Goal: Task Accomplishment & Management: Use online tool/utility

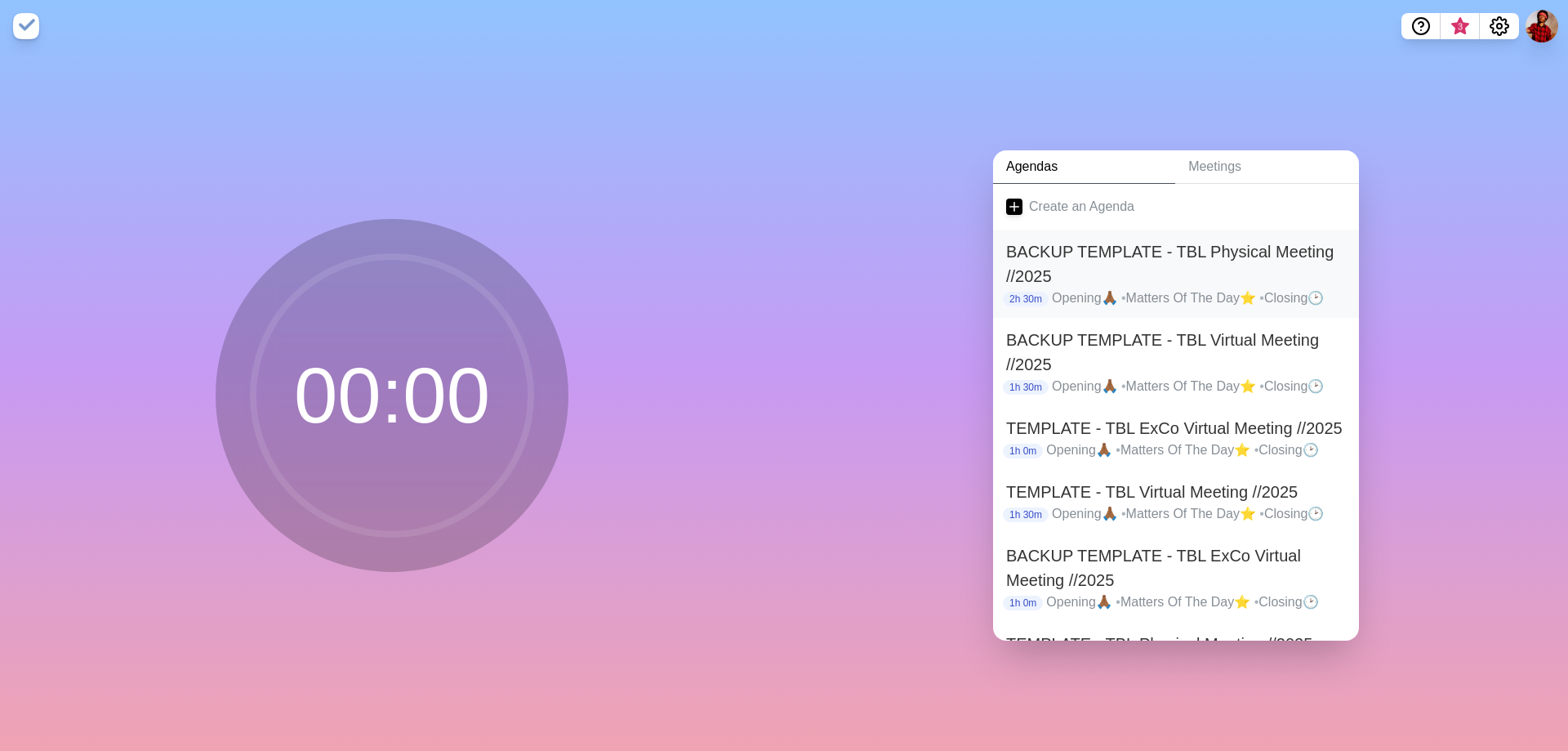
click at [1304, 256] on h2 "BACKUP TEMPLATE - TBL Physical Meeting //2025" at bounding box center [1176, 264] width 340 height 49
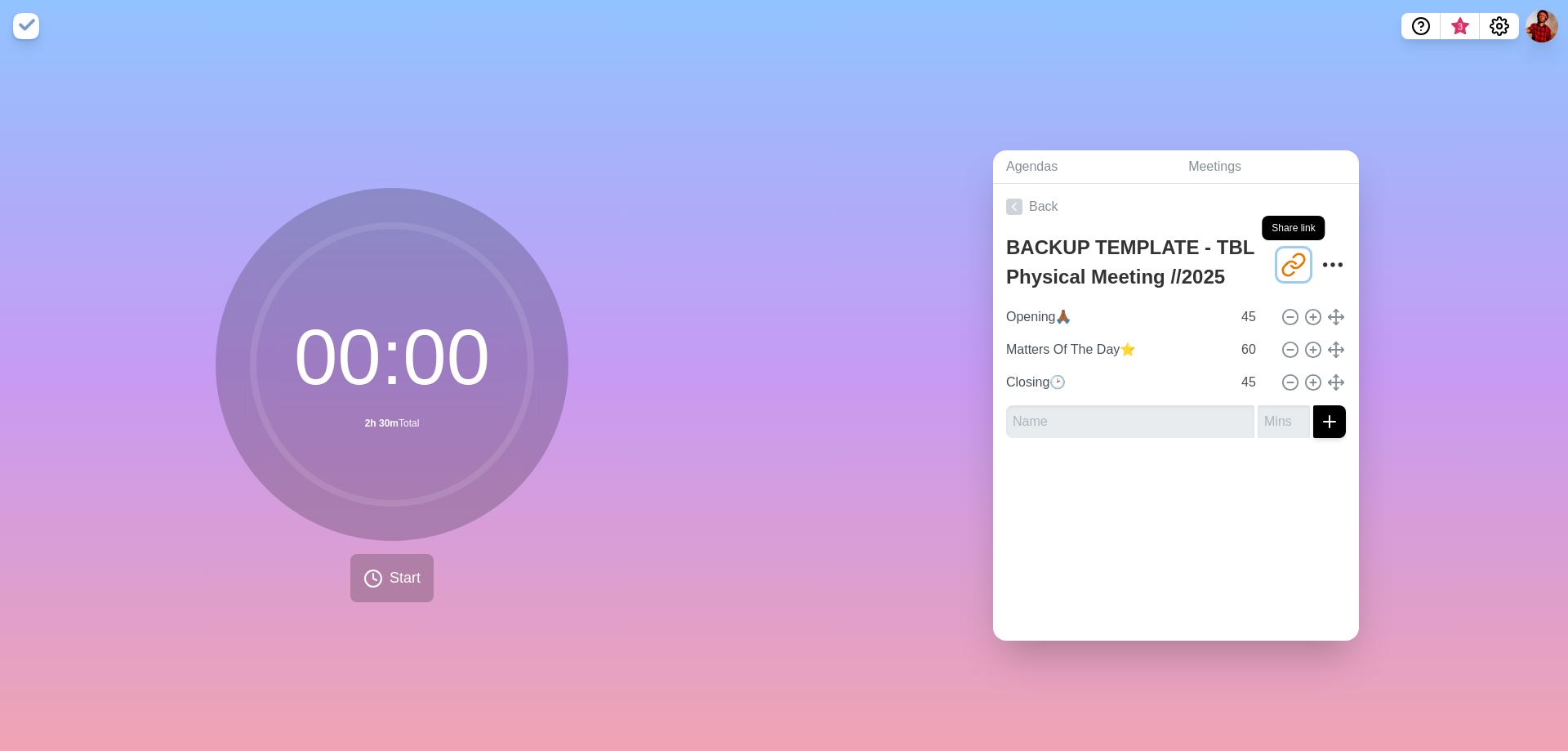
click at [1280, 264] on icon "Share link" at bounding box center [1293, 264] width 26 height 26
click at [1003, 211] on link "Back" at bounding box center [1176, 206] width 366 height 46
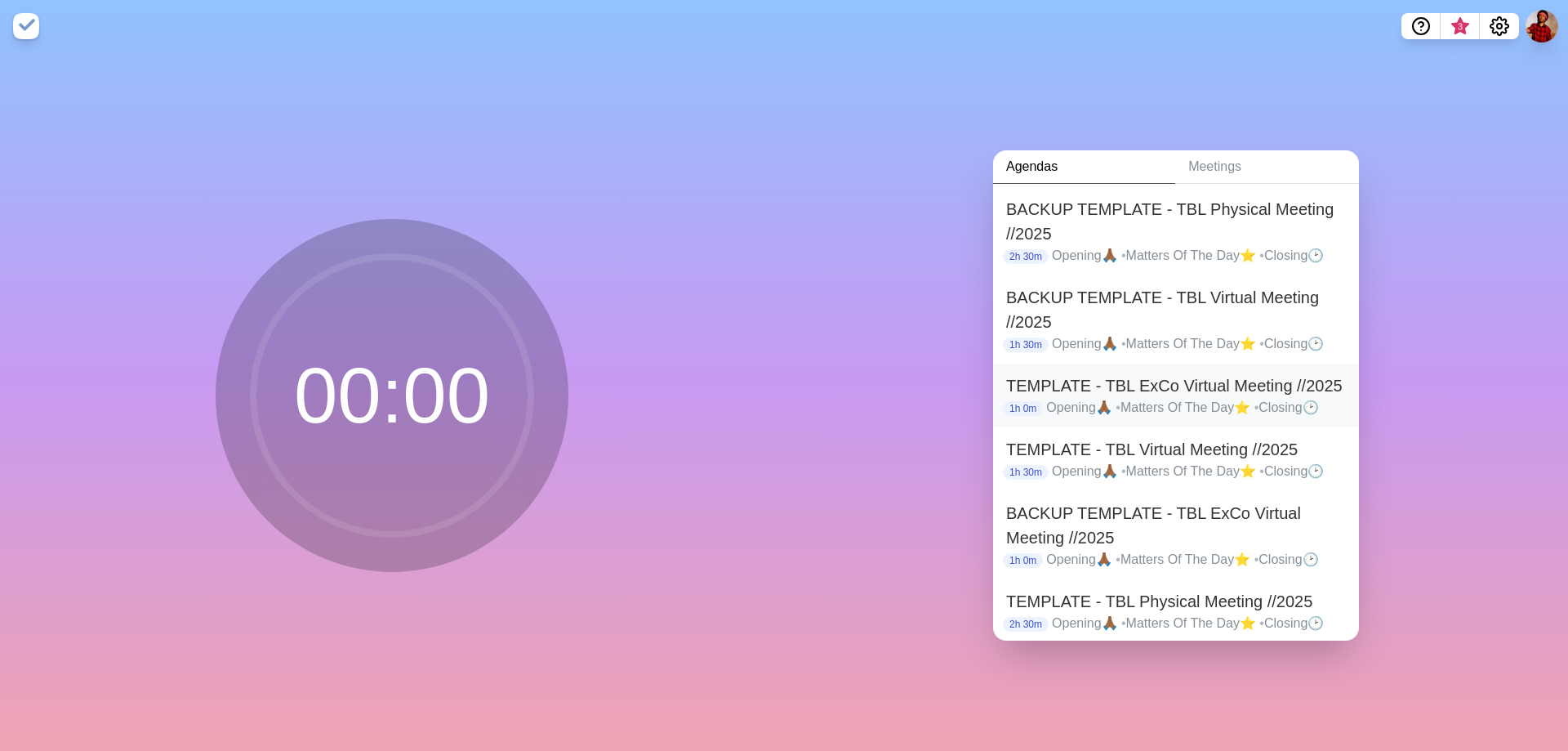
scroll to position [45, 0]
click at [1252, 208] on h2 "BACKUP TEMPLATE - TBL Physical Meeting //2025" at bounding box center [1176, 219] width 340 height 49
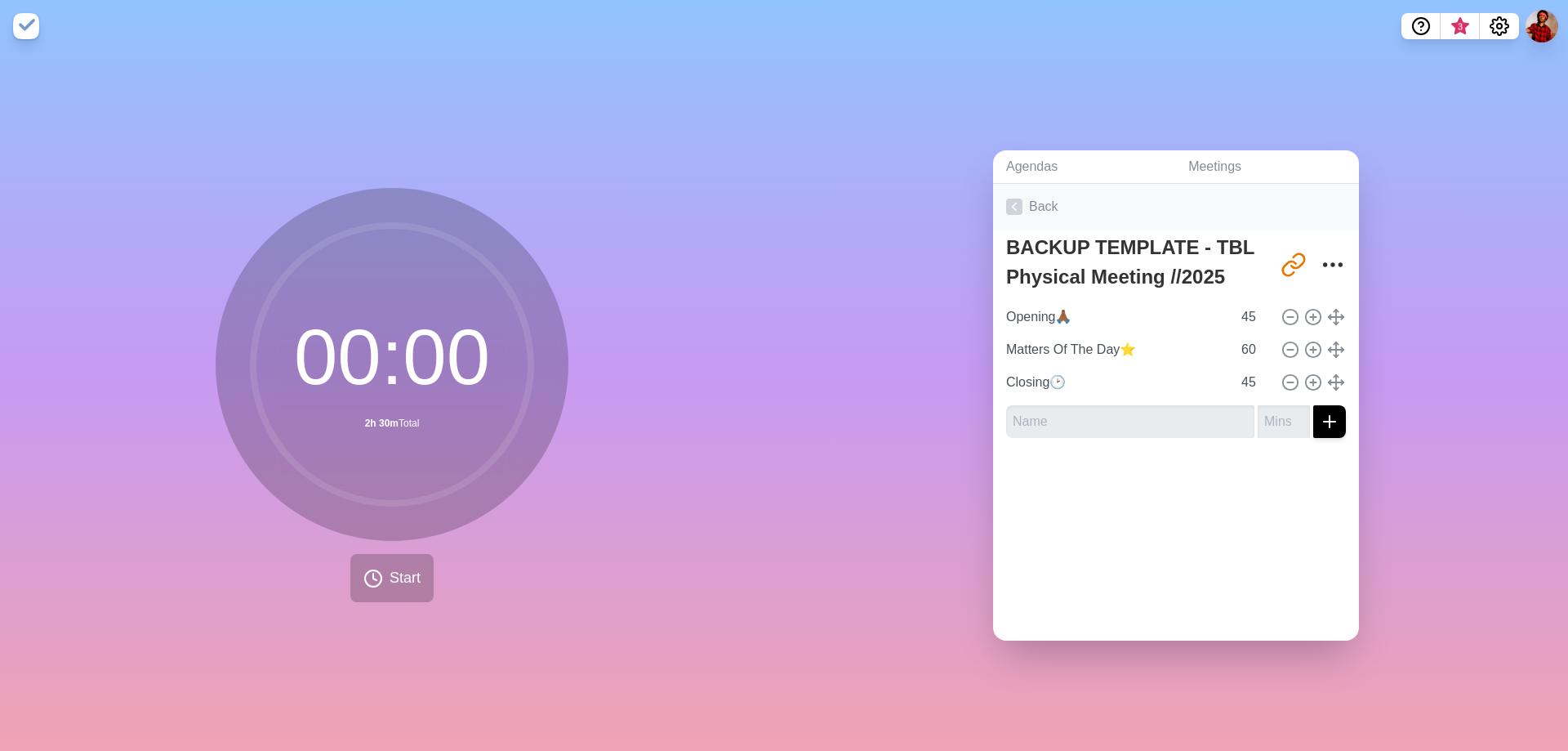
click at [1037, 193] on link "Back" at bounding box center [1176, 206] width 366 height 46
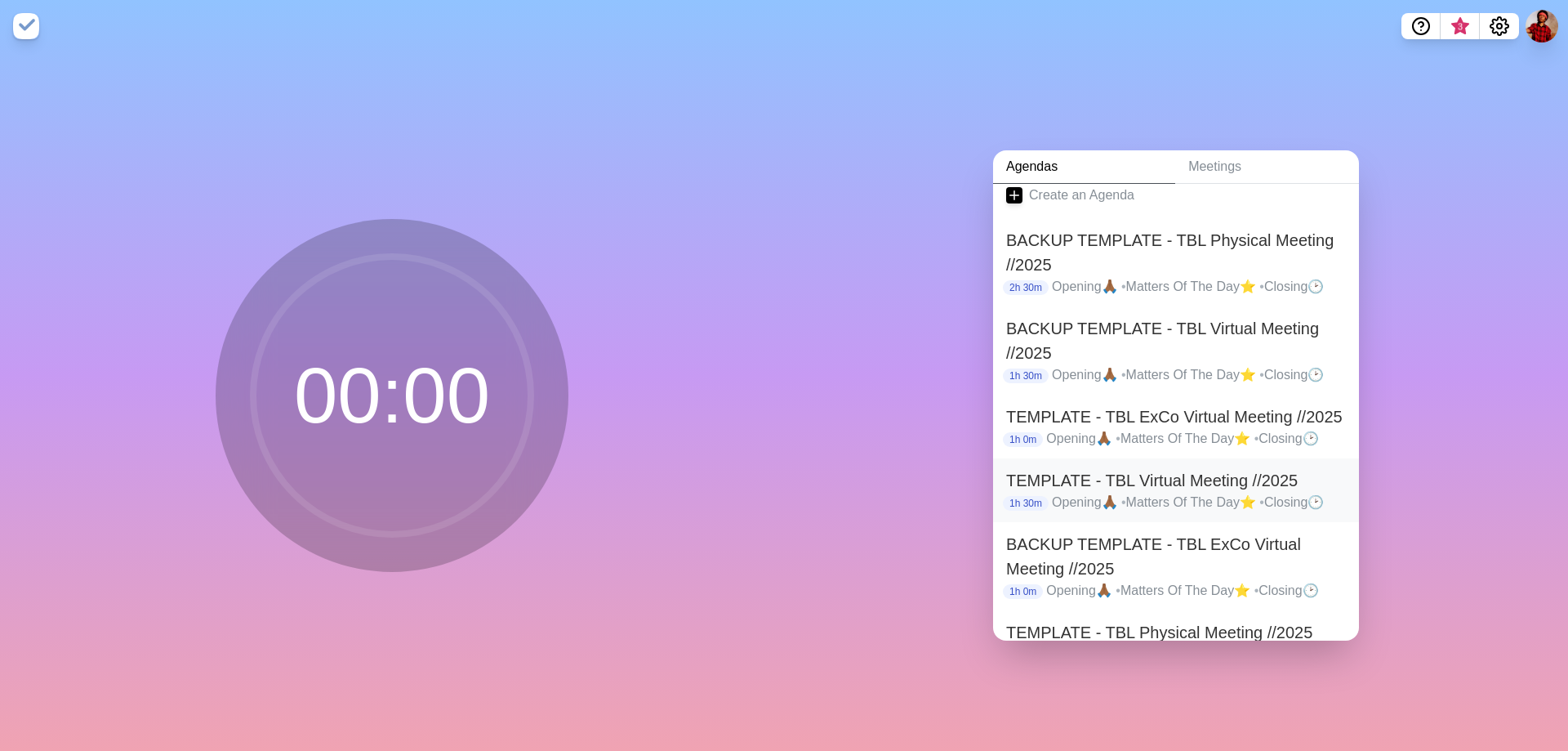
scroll to position [45, 0]
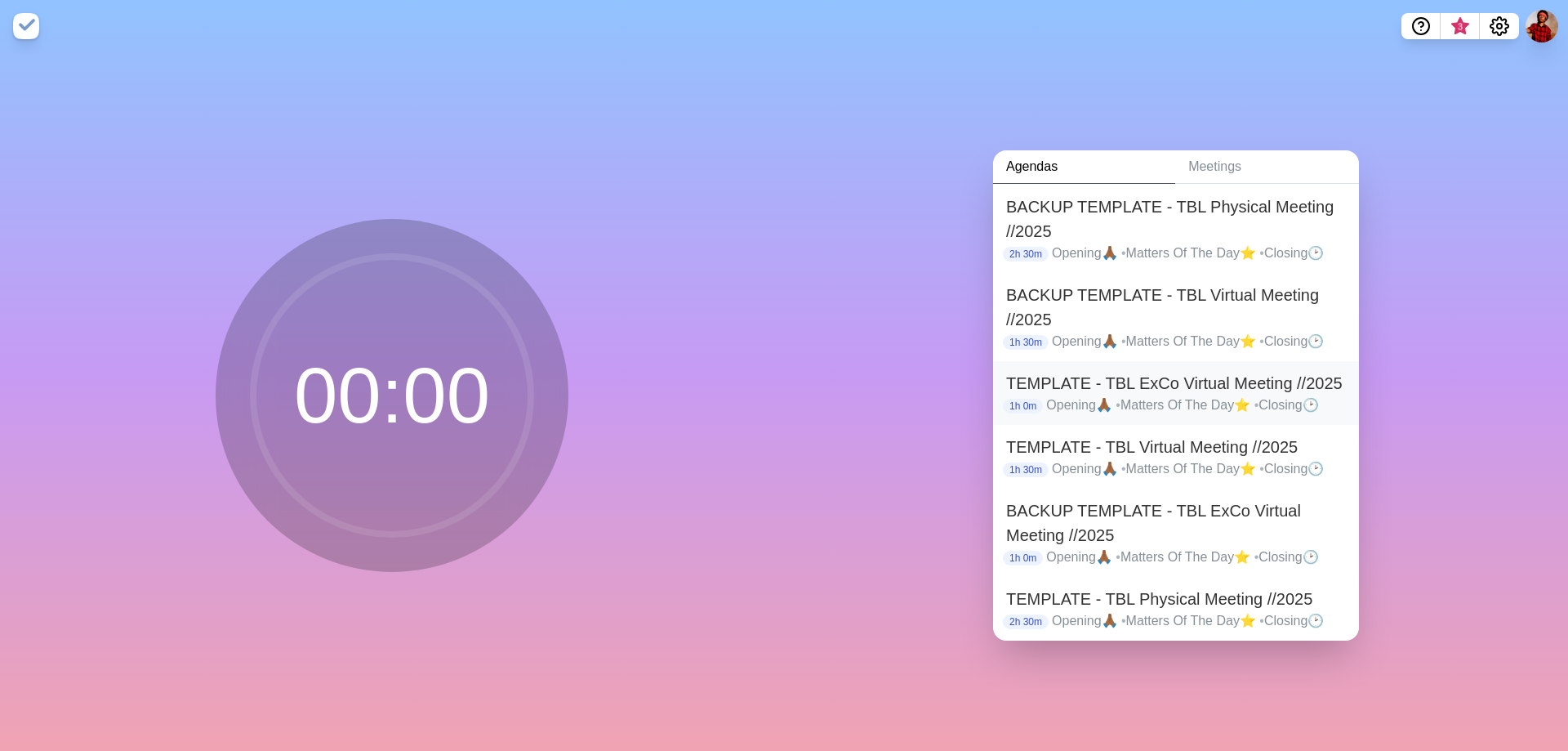
click at [1177, 395] on p "Opening🙏🏾 • Matters Of The Day⭐ • Closing🕑" at bounding box center [1196, 405] width 300 height 20
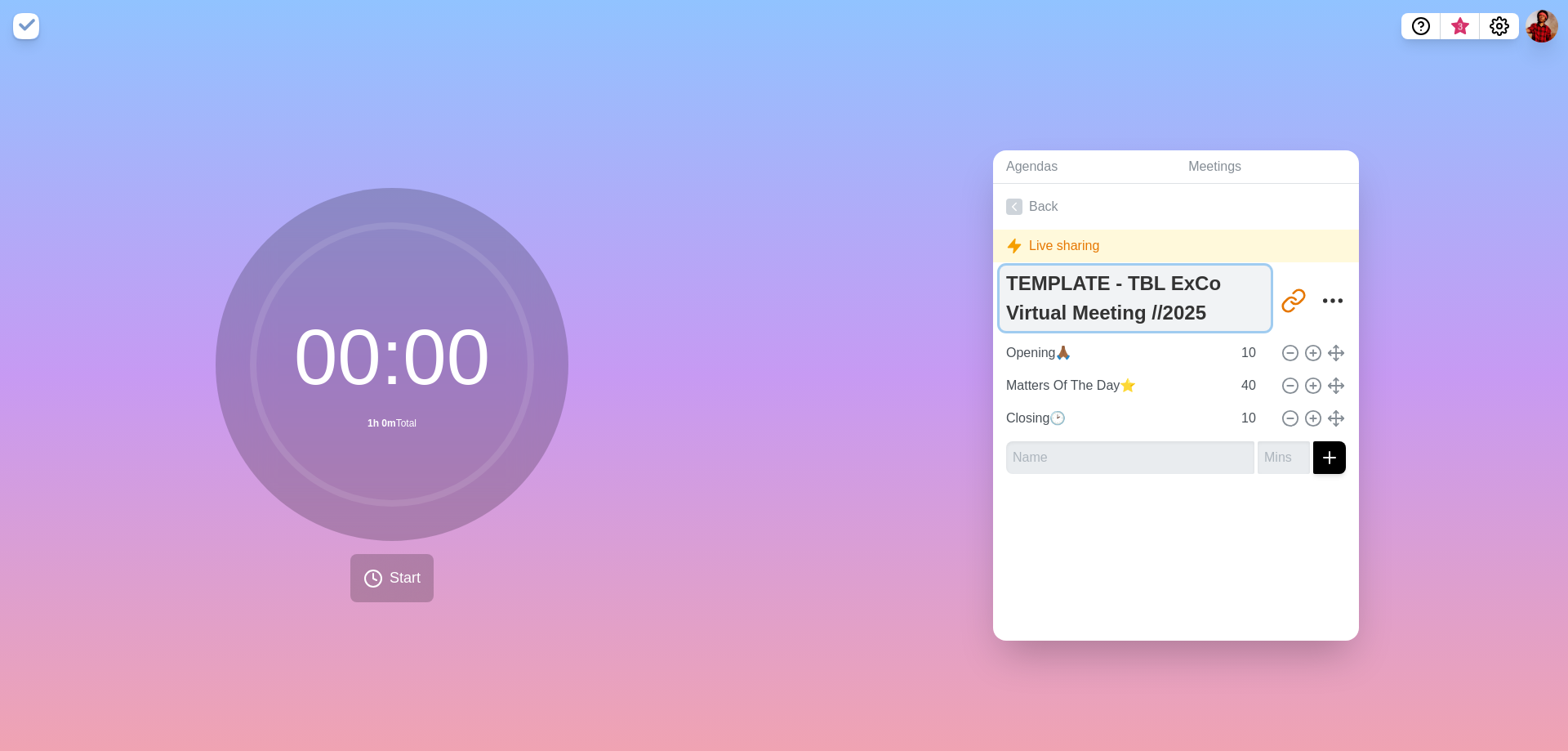
click at [1189, 286] on textarea "TEMPLATE - TBL ExCo Virtual Meeting //2025" at bounding box center [1135, 297] width 271 height 65
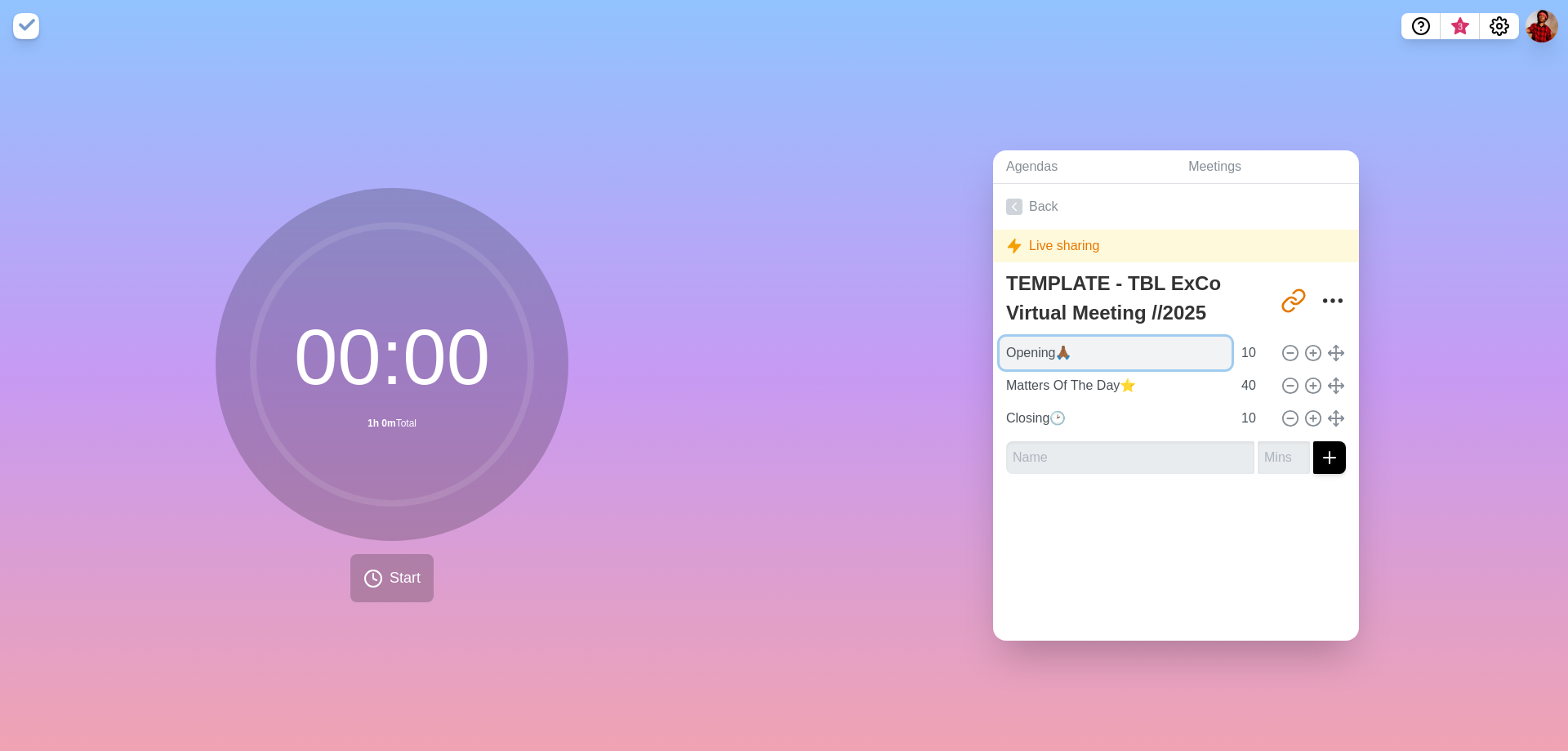
click at [1064, 342] on input "Opening🙏🏾" at bounding box center [1116, 353] width 232 height 33
drag, startPoint x: 1097, startPoint y: 342, endPoint x: 793, endPoint y: 332, distance: 304.2
click at [793, 332] on div "Agendas Meetings Back Live sharing TEMPLATE - TBL ExCo Virtual Meeting //2025 […" at bounding box center [1175, 401] width 784 height 698
click at [1148, 379] on input "Matters Of The Day⭐" at bounding box center [1116, 386] width 232 height 33
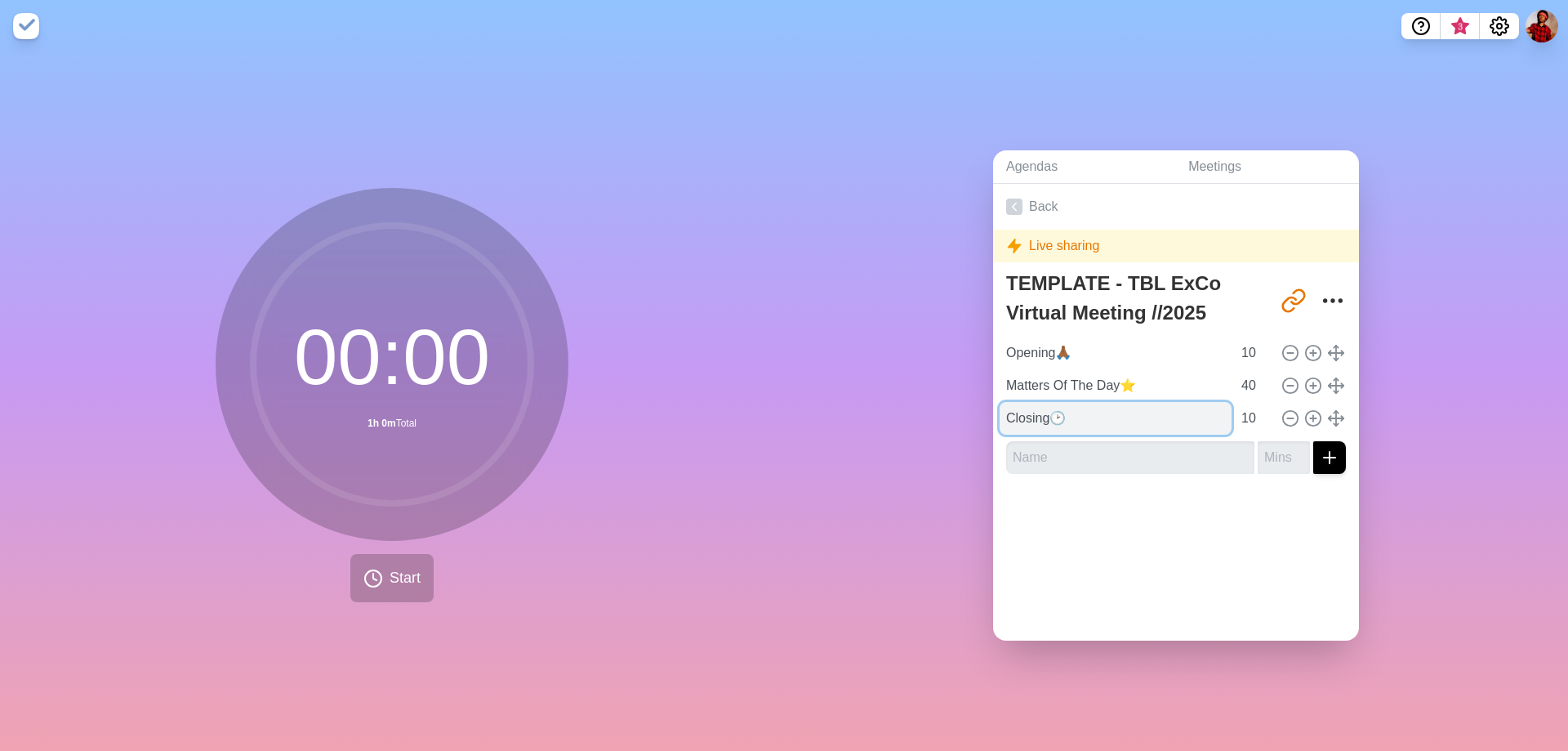
click at [1117, 414] on input "Closing🕑" at bounding box center [1116, 418] width 232 height 33
drag, startPoint x: 1147, startPoint y: 411, endPoint x: 764, endPoint y: 427, distance: 383.3
click at [764, 427] on div "00 : 00 1h 0m Total Start Agendas Meetings Back Live sharing TEMPLATE - TBL ExC…" at bounding box center [784, 401] width 1568 height 698
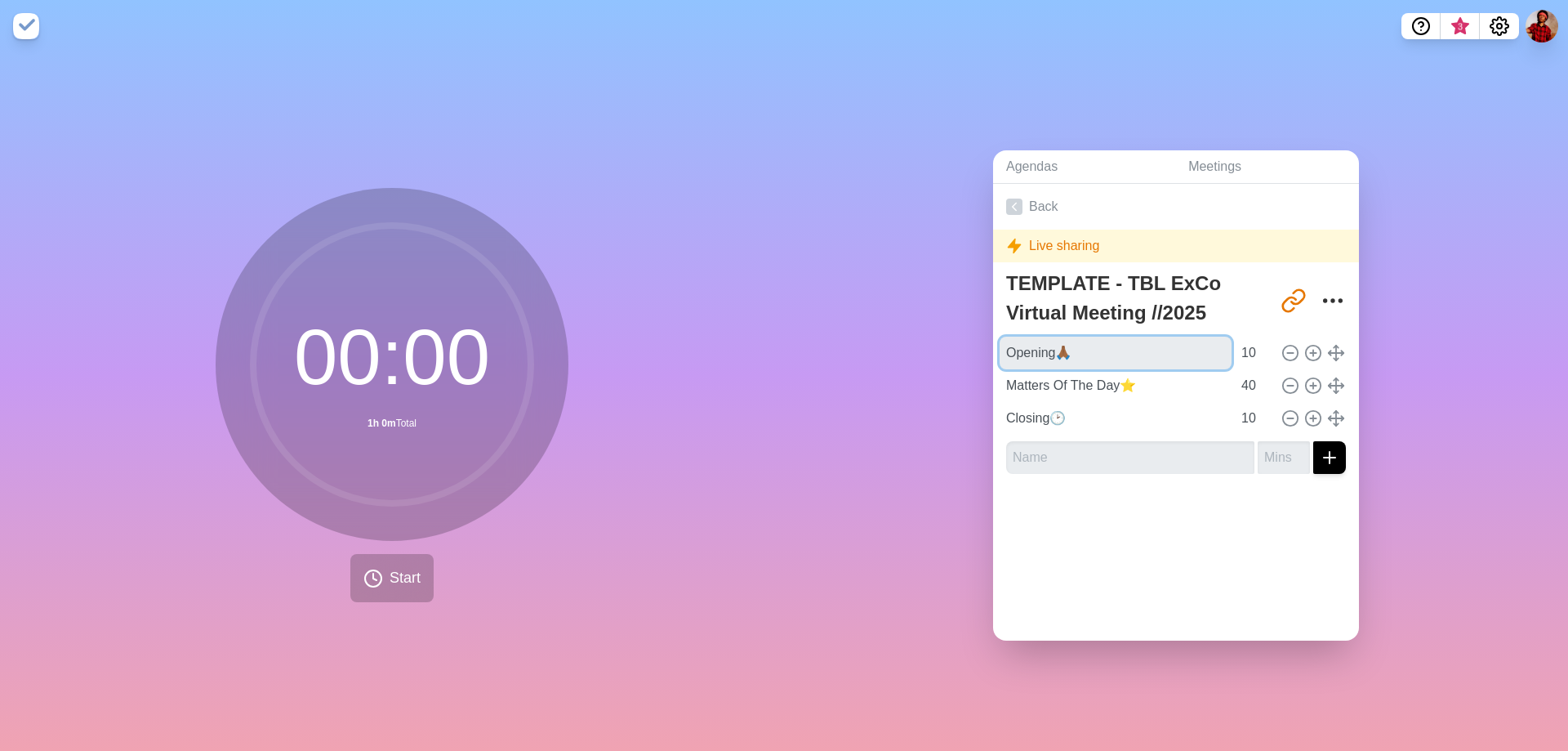
drag, startPoint x: 1084, startPoint y: 338, endPoint x: 869, endPoint y: 333, distance: 215.1
click at [869, 335] on div "Agendas Meetings Back Live sharing TEMPLATE - TBL ExCo Virtual Meeting //2025 […" at bounding box center [1175, 401] width 784 height 698
click at [1104, 377] on input "Matters Of The Day⭐" at bounding box center [1116, 386] width 232 height 33
drag, startPoint x: 1135, startPoint y: 378, endPoint x: 902, endPoint y: 348, distance: 234.9
click at [902, 348] on div "Agendas Meetings Back Live sharing TEMPLATE - TBL ExCo Virtual Meeting //2025 […" at bounding box center [1175, 401] width 784 height 698
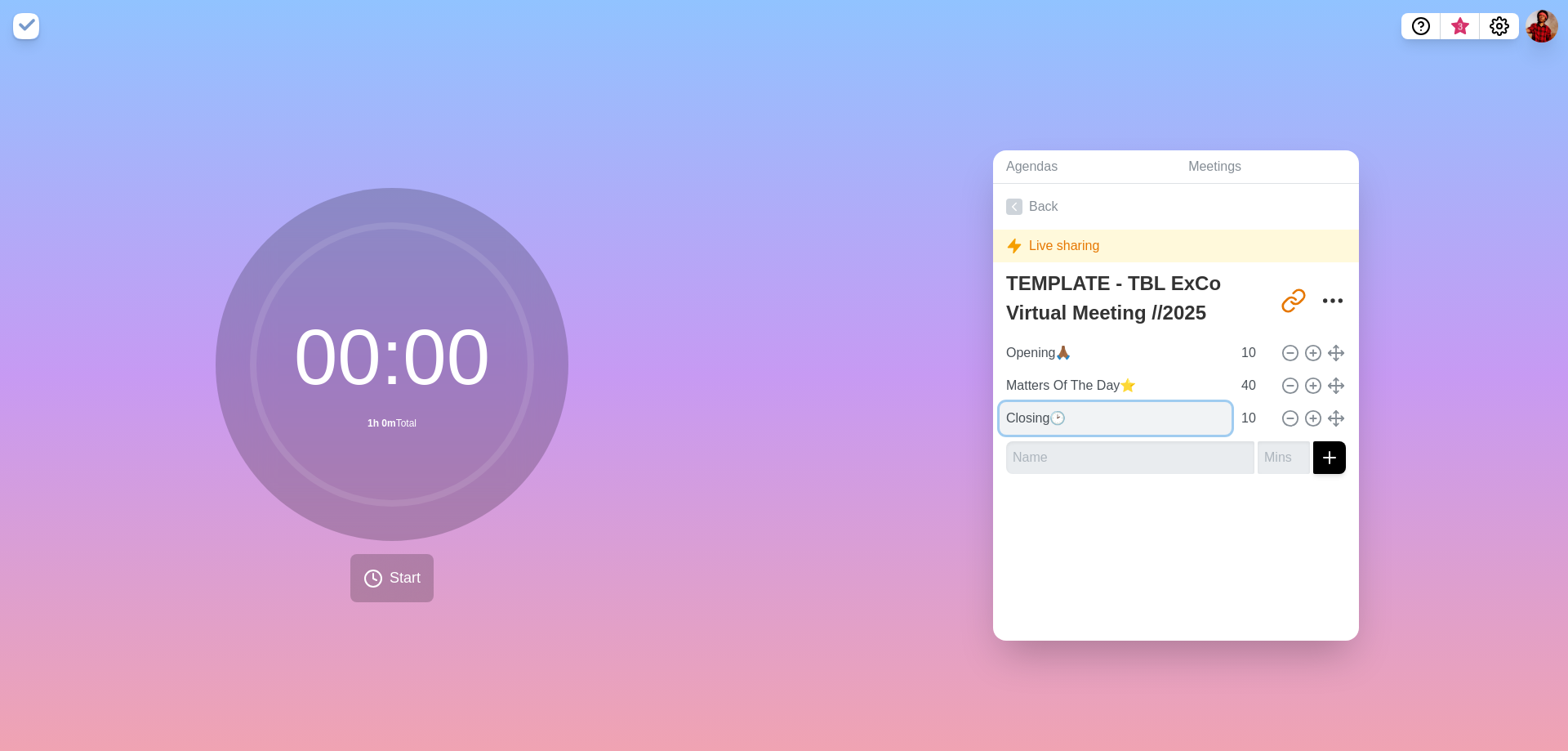
click at [1128, 415] on input "Closing🕑" at bounding box center [1116, 418] width 232 height 33
drag, startPoint x: 1149, startPoint y: 417, endPoint x: 781, endPoint y: 394, distance: 368.7
click at [781, 394] on div "00 : 00 1h 0m Total Start Agendas Meetings Back Live sharing TEMPLATE - TBL ExC…" at bounding box center [784, 401] width 1568 height 698
